Goal: Transaction & Acquisition: Purchase product/service

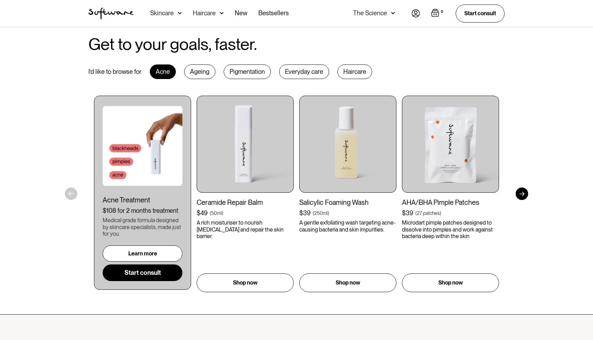
click at [206, 68] on div "Ageing" at bounding box center [199, 72] width 31 height 15
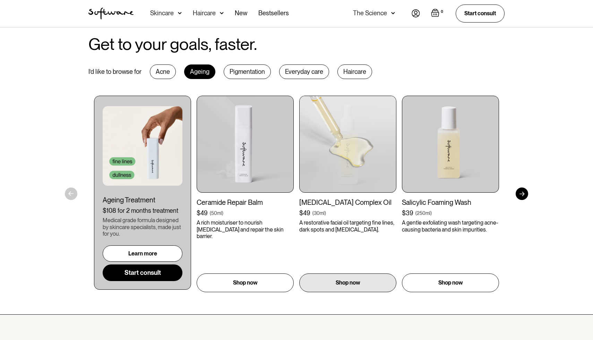
click at [345, 147] on img at bounding box center [347, 144] width 97 height 97
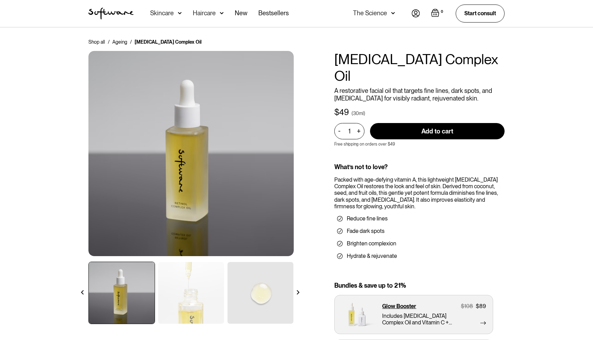
click at [422, 123] on input "Add to cart" at bounding box center [437, 131] width 135 height 16
type input "Add to cart"
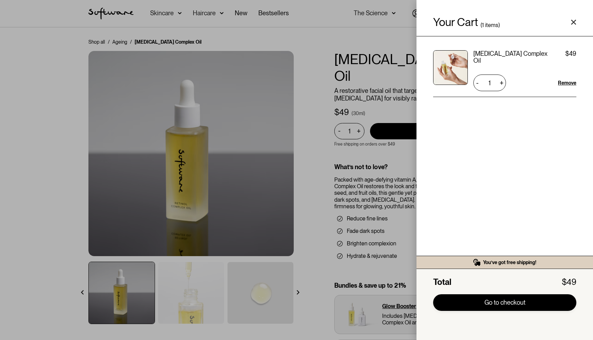
click at [492, 299] on link "Go to checkout" at bounding box center [504, 303] width 143 height 17
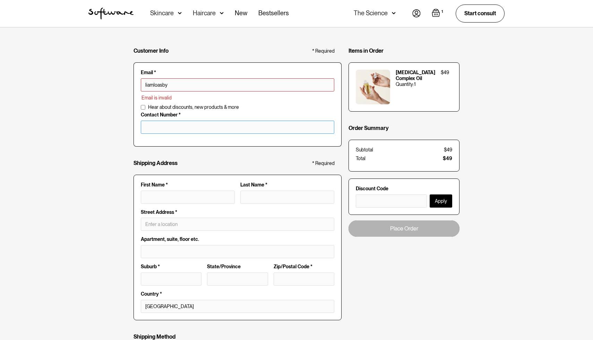
click at [188, 129] on input "tel" at bounding box center [238, 127] width 194 height 13
type input "liamloasby0436442644"
click at [192, 131] on input "tel" at bounding box center [238, 127] width 194 height 13
drag, startPoint x: 168, startPoint y: 85, endPoint x: 210, endPoint y: 87, distance: 42.4
click at [210, 87] on input "liamloasby0436442644" at bounding box center [238, 84] width 194 height 13
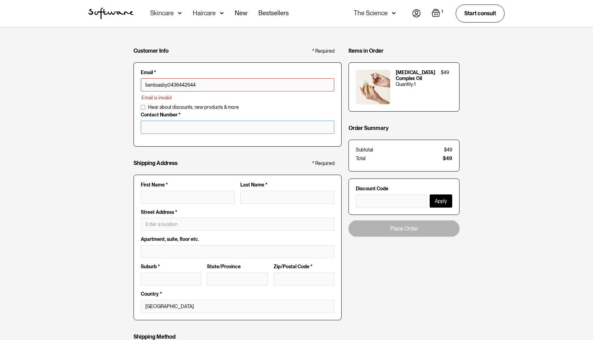
click at [173, 126] on input "tel" at bounding box center [238, 127] width 194 height 13
type input "v"
type input "liamloasby@gmail.com"
drag, startPoint x: 180, startPoint y: 130, endPoint x: 61, endPoint y: 130, distance: 119.4
click at [60, 130] on div "Customer Info * Required Email * liamloasby@gmail.com Email is invalid Addition…" at bounding box center [296, 271] width 593 height 489
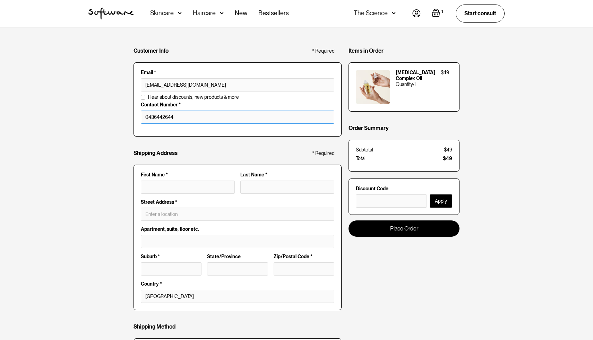
type input "0436442644"
click at [183, 195] on div "First Name *" at bounding box center [188, 185] width 100 height 27
click at [183, 186] on input "First Name *" at bounding box center [188, 187] width 94 height 13
type input "L"
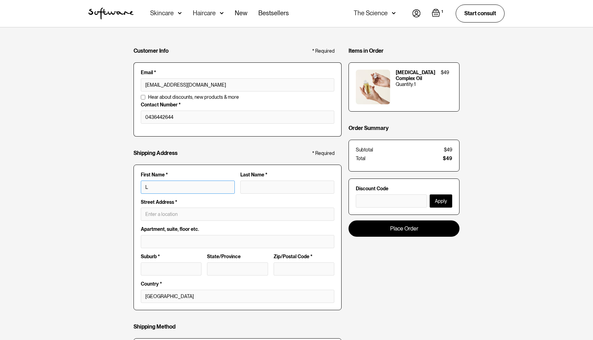
type input "Li"
type input "Lia"
type input "Liam"
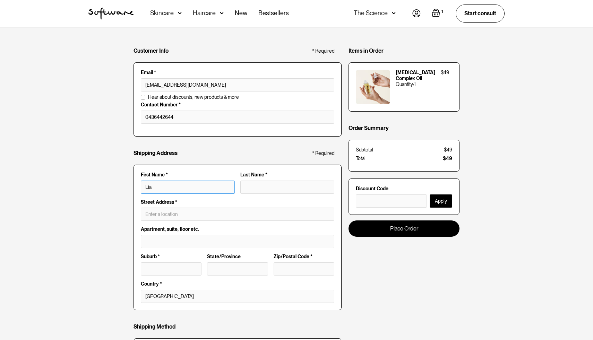
type input "Liam"
click at [252, 188] on input "Last Name *" at bounding box center [287, 187] width 94 height 13
type input "L"
type input "Liam L"
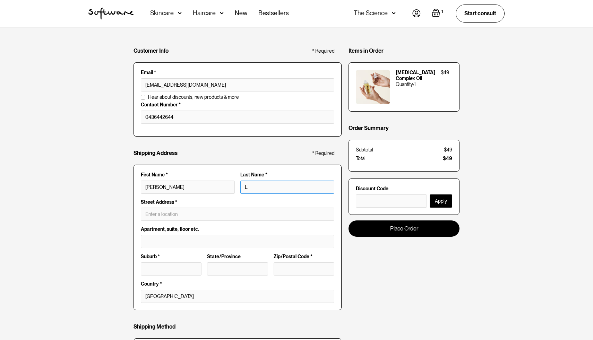
type input "Lo"
type input "Liam Lo"
type input "Loa"
type input "Liam Loa"
type input "Loas"
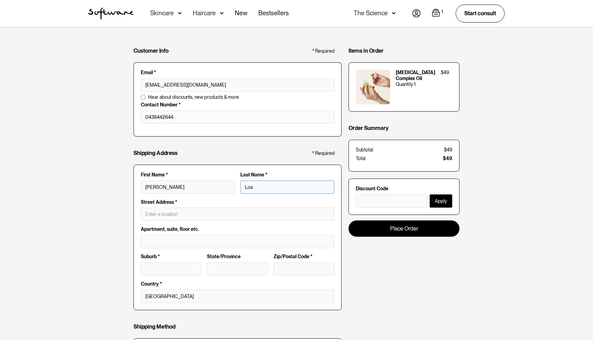
type input "Liam Loas"
type input "Loasb"
type input "Liam Loasb"
type input "Loasby"
type input "Liam Loasby"
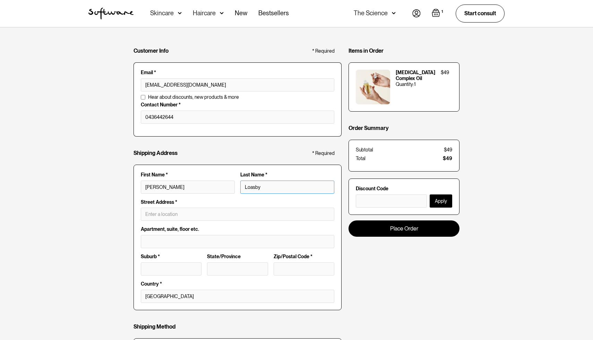
type input "Loasby"
click at [210, 215] on input "text" at bounding box center [238, 214] width 194 height 13
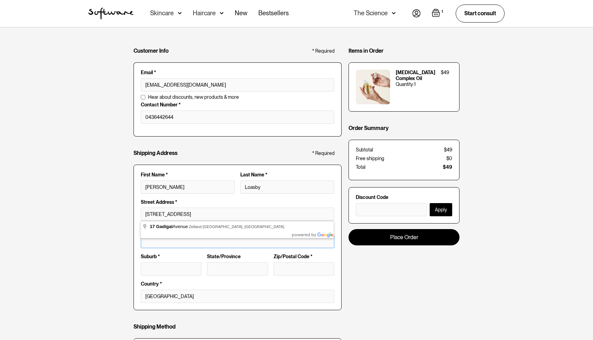
type input "17 Gadigal Ave"
type input "Zetland"
type input "NSW"
type input "2017"
click at [186, 243] on input "text" at bounding box center [238, 241] width 194 height 13
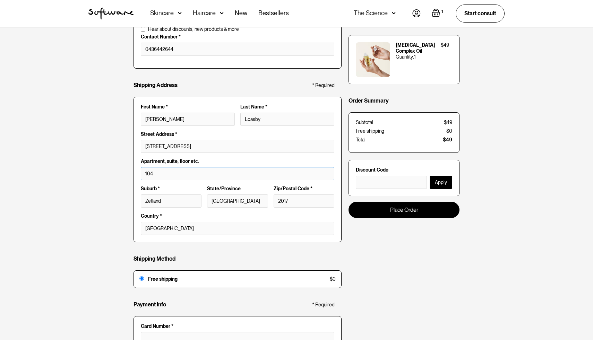
scroll to position [69, 0]
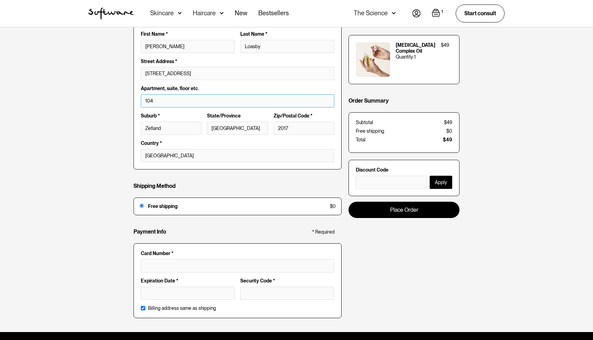
type input "104"
click at [413, 279] on div "Customer Info * Required Email * liamloasby@gmail.com Email is invalid Addition…" at bounding box center [297, 109] width 326 height 432
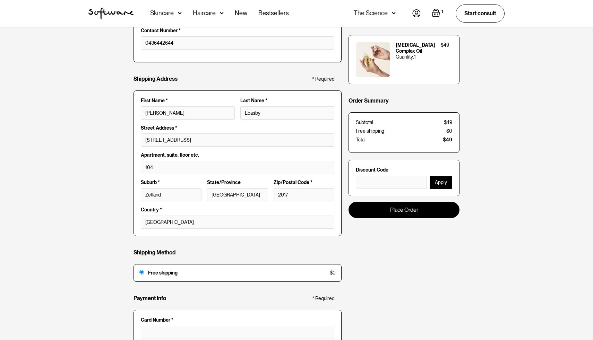
scroll to position [74, 0]
